Goal: Navigation & Orientation: Find specific page/section

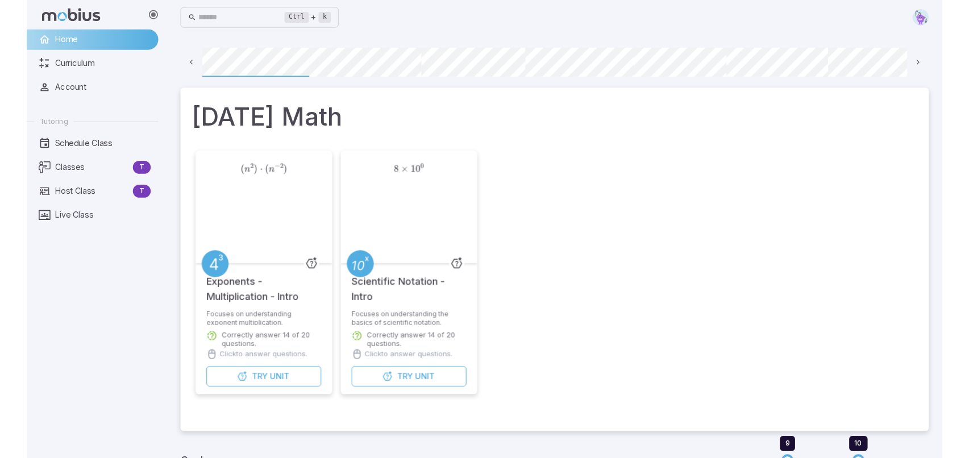
scroll to position [0, 81]
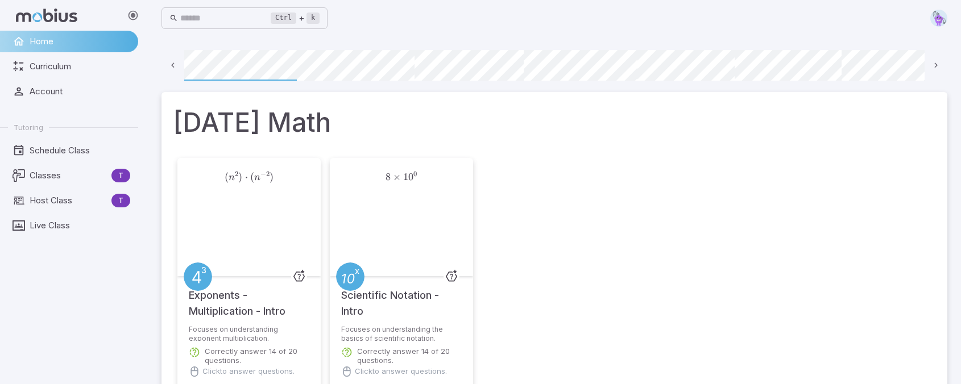
click at [690, 299] on div "( n 2 ) ⋅ ( n − 2 ) (n^{2})\cdot(n^{-2}) ( n 2 ) ⋅ ( n − 2 ) Exponents - Multip…" at bounding box center [554, 298] width 763 height 288
click at [746, 233] on div "( n 2 ) ⋅ ( n − 2 ) (n^{2})\cdot(n^{-2}) ( n 2 ) ⋅ ( n − 2 ) Exponents - Multip…" at bounding box center [554, 298] width 763 height 288
click at [52, 219] on link "Live Class" at bounding box center [69, 226] width 138 height 22
